Goal: Navigation & Orientation: Find specific page/section

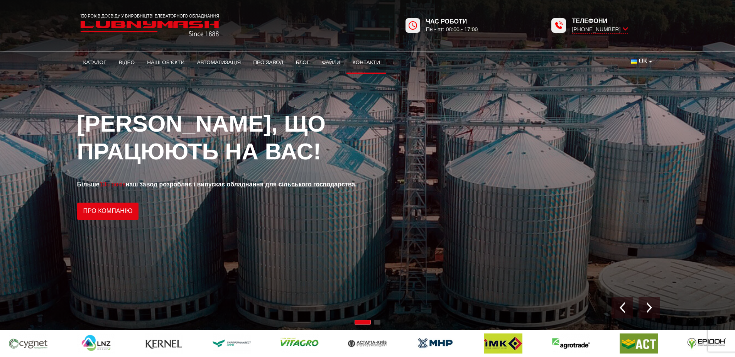
click at [363, 63] on link "Контакти" at bounding box center [366, 62] width 40 height 17
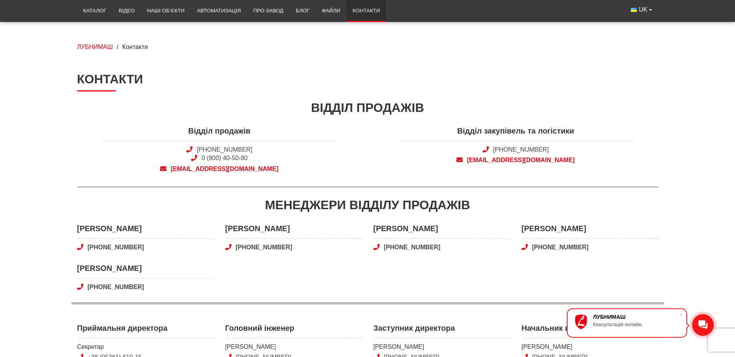
scroll to position [77, 0]
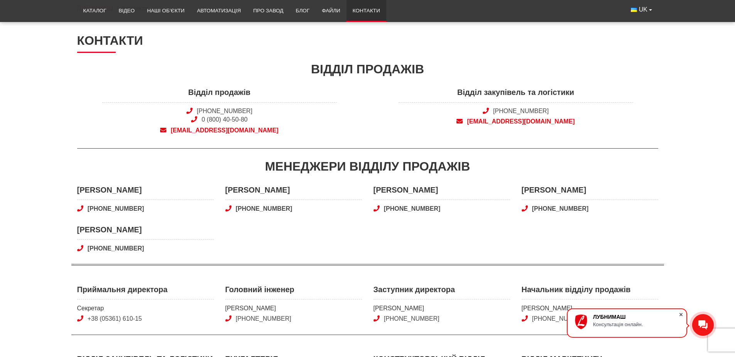
click at [680, 314] on span at bounding box center [681, 314] width 8 height 8
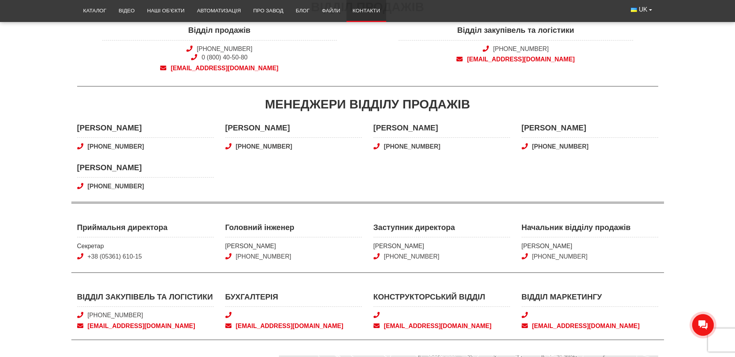
scroll to position [116, 0]
